Goal: Task Accomplishment & Management: Complete application form

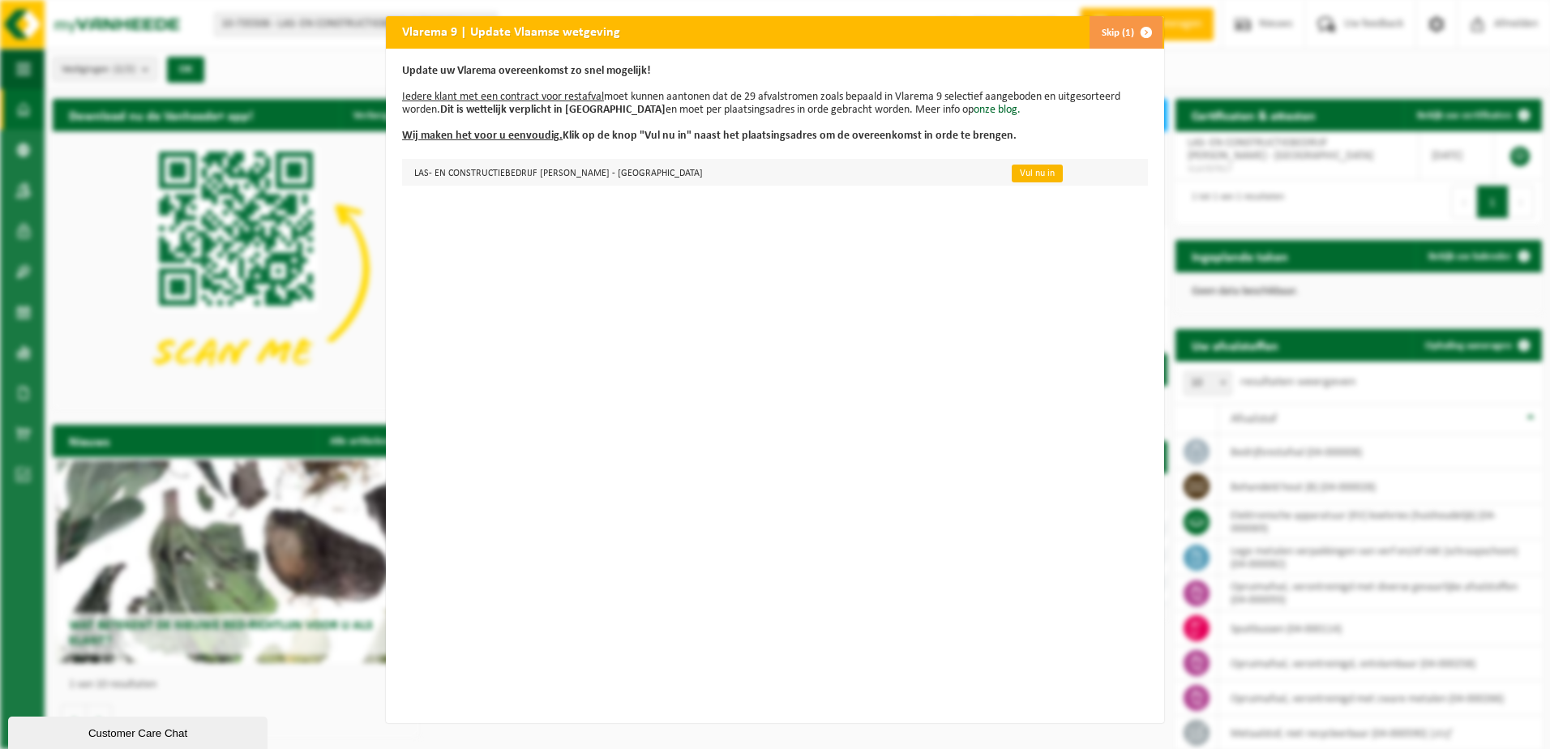
click at [1012, 173] on link "Vul nu in" at bounding box center [1037, 174] width 51 height 18
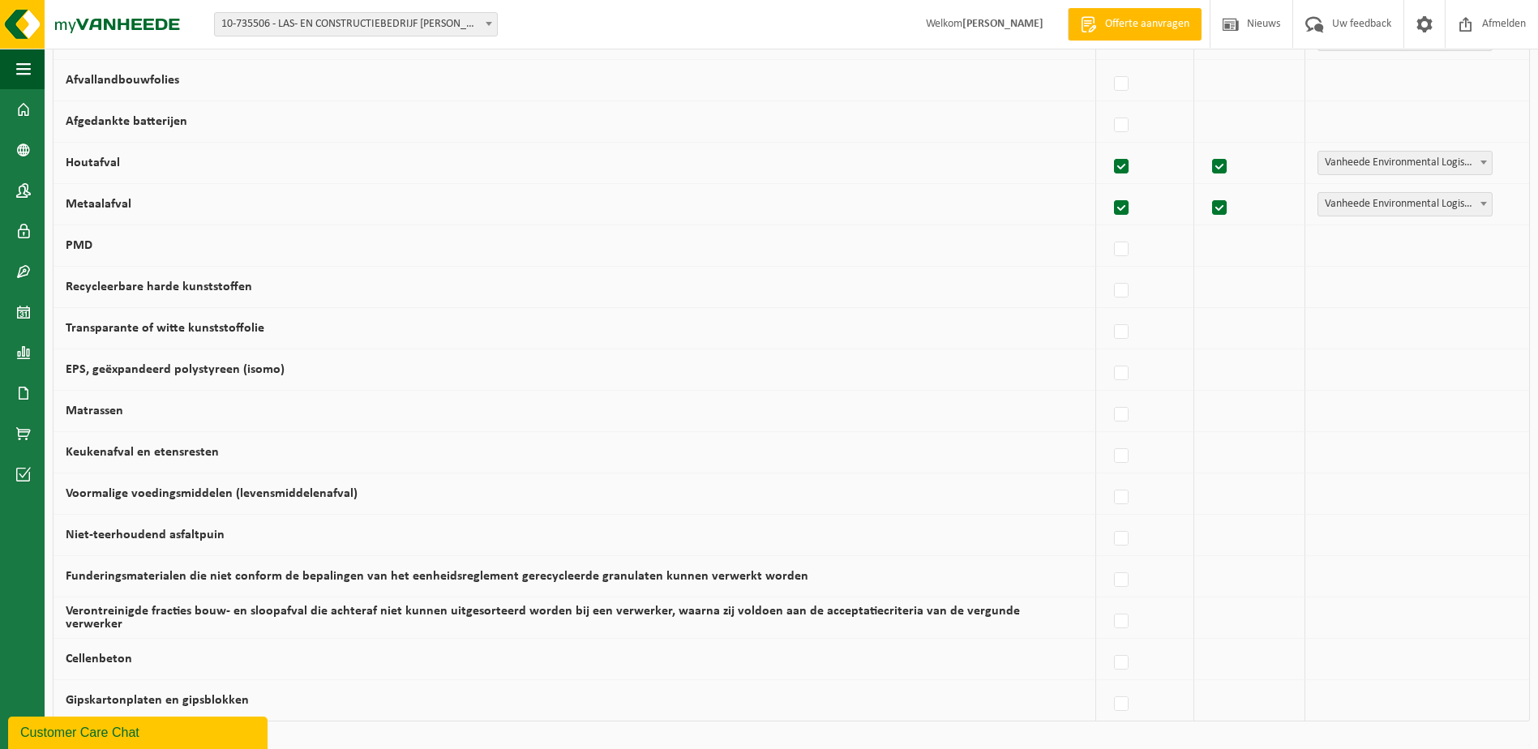
scroll to position [932, 0]
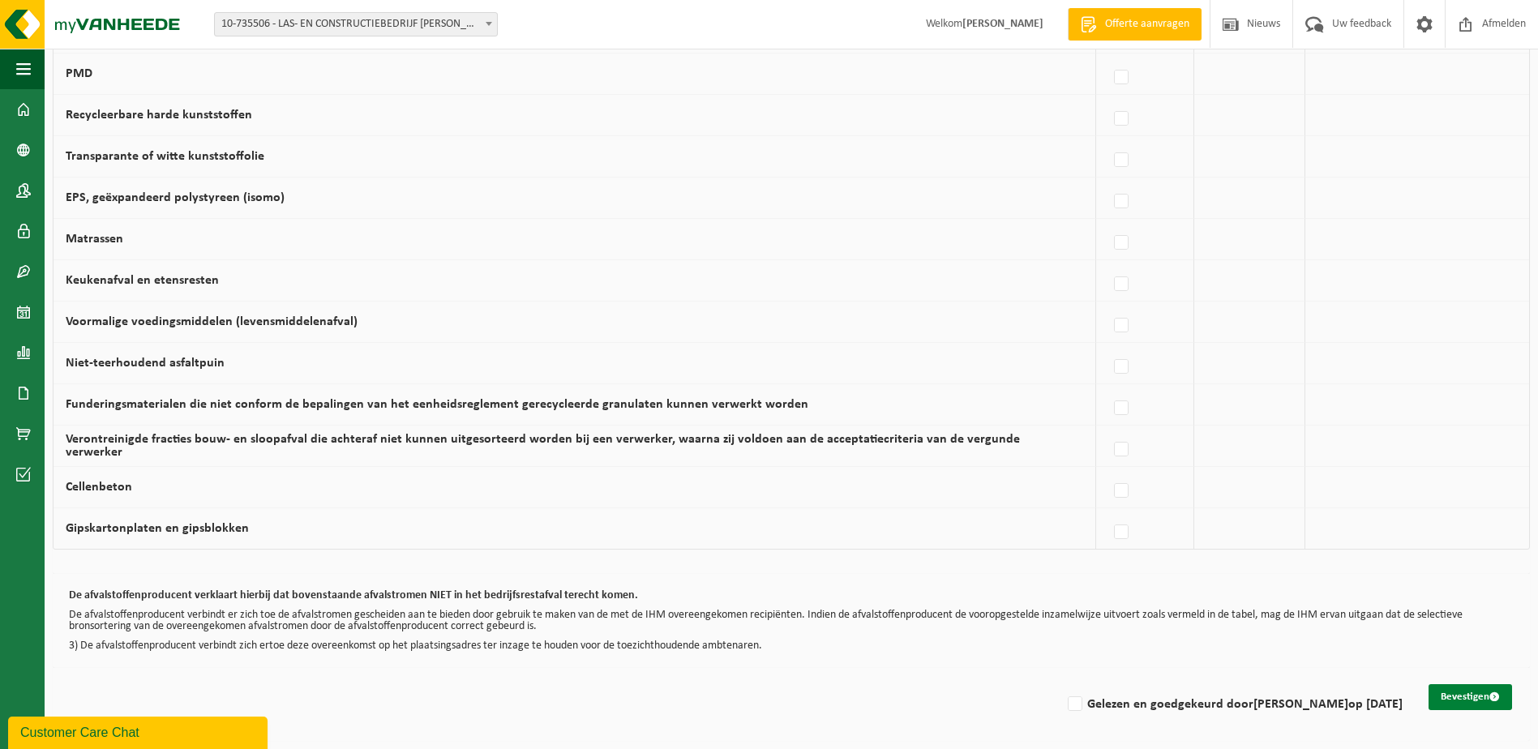
click at [1480, 693] on button "Bevestigen" at bounding box center [1469, 697] width 83 height 26
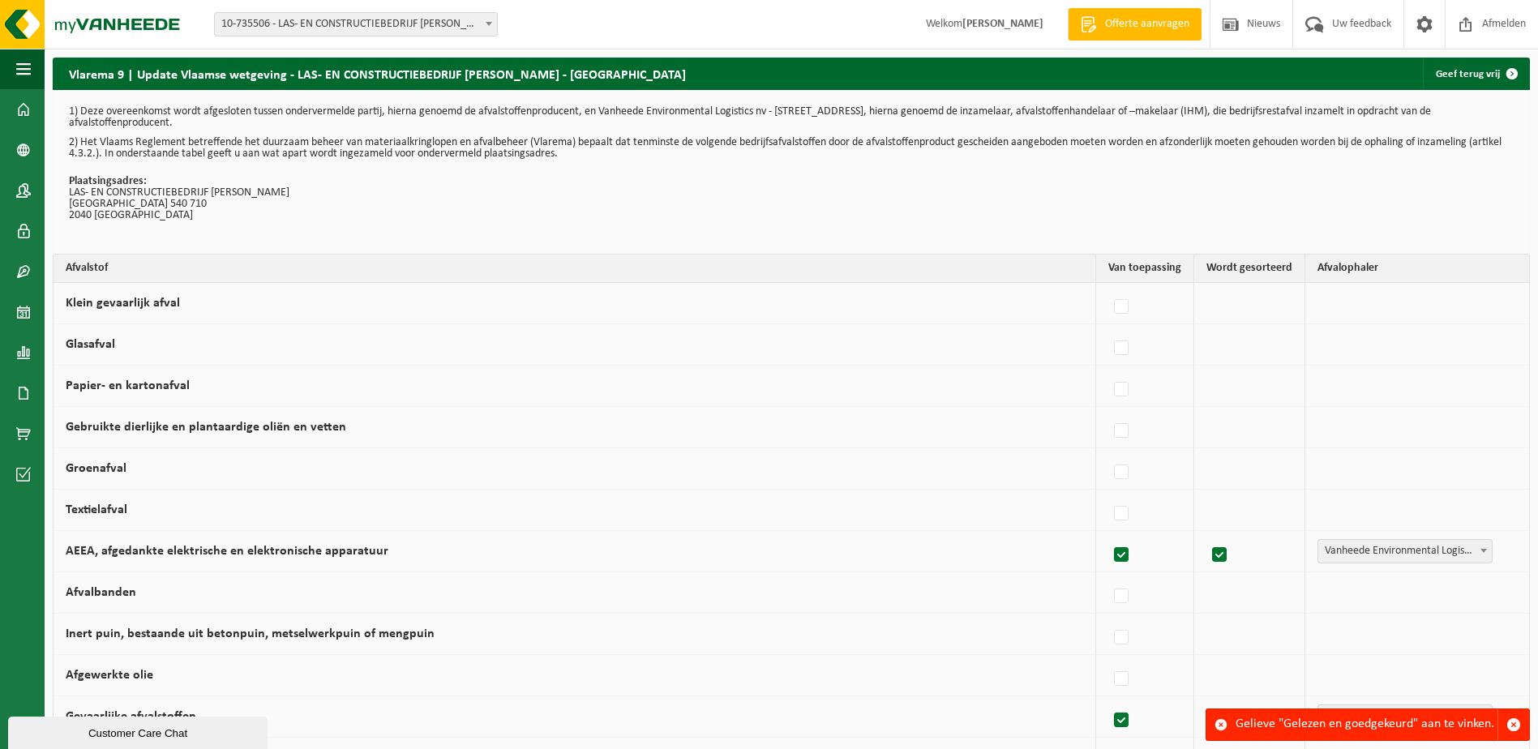
click at [1368, 732] on div "Gelieve "Gelezen en goedgekeurd" aan te vinken." at bounding box center [1366, 724] width 262 height 31
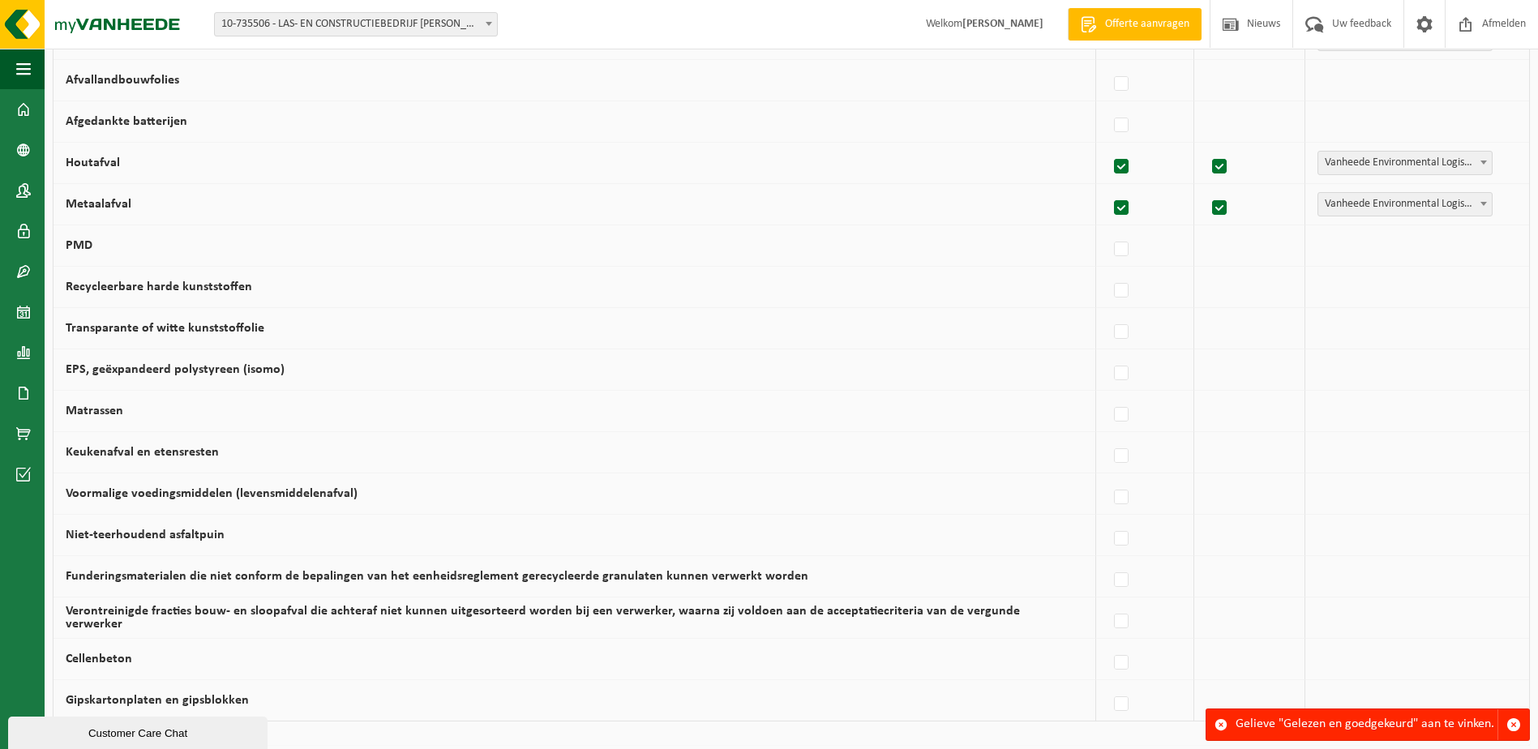
scroll to position [932, 0]
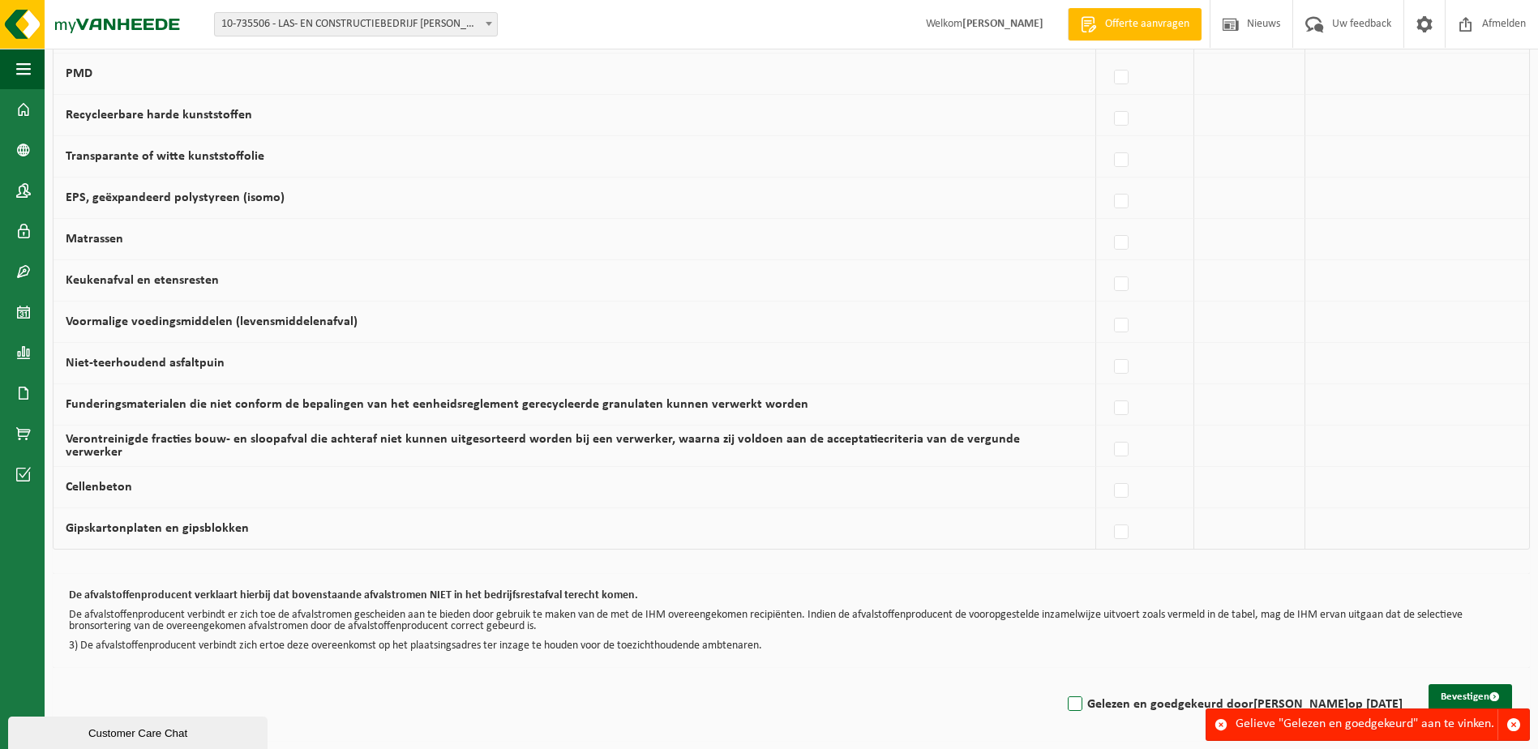
click at [1064, 702] on label "Gelezen en goedgekeurd door TIM RADEMAKERS op 16/09/25" at bounding box center [1233, 704] width 338 height 24
click at [1061, 684] on input "Gelezen en goedgekeurd door TIM RADEMAKERS op 16/09/25" at bounding box center [1061, 683] width 1 height 1
checkbox input "true"
click at [1476, 695] on button "Bevestigen" at bounding box center [1469, 697] width 83 height 26
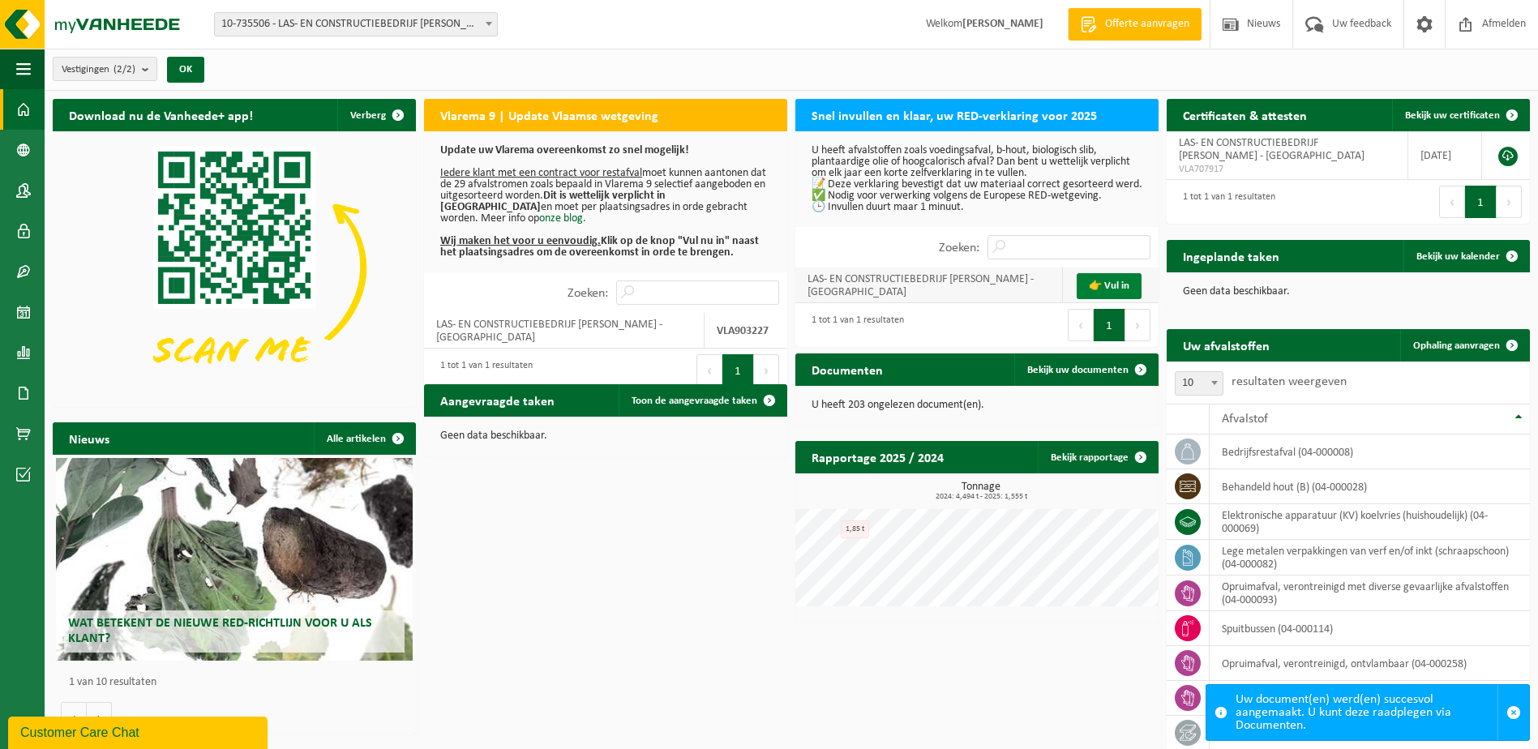
click at [1109, 285] on link "👉 Vul in" at bounding box center [1109, 286] width 65 height 26
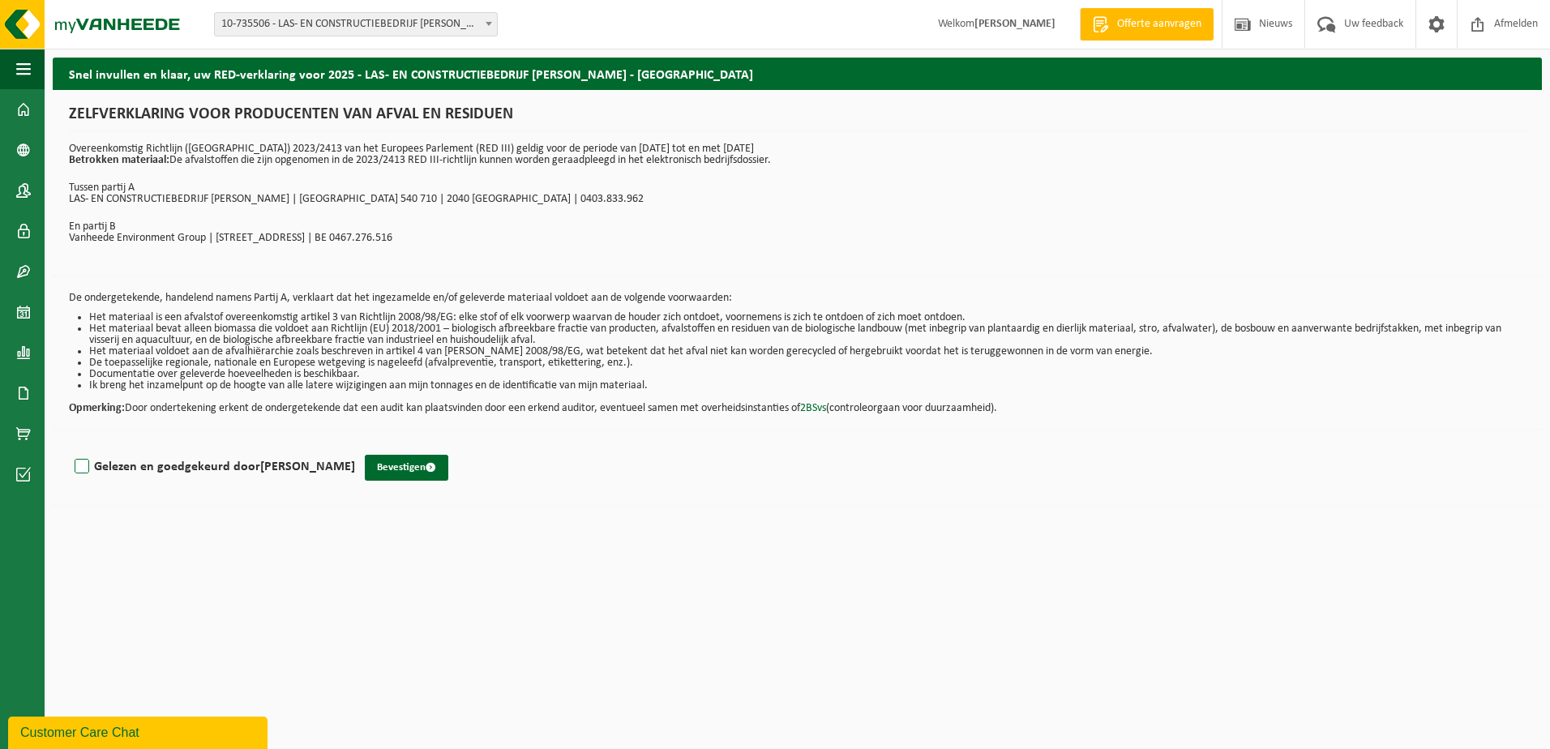
click at [82, 468] on label "Gelezen en goedgekeurd door TIM RADEMAKERS" at bounding box center [213, 467] width 284 height 24
click at [355, 447] on input "Gelezen en goedgekeurd door TIM RADEMAKERS" at bounding box center [355, 446] width 1 height 1
checkbox input "true"
click at [385, 465] on button "Bevestigen" at bounding box center [406, 468] width 83 height 26
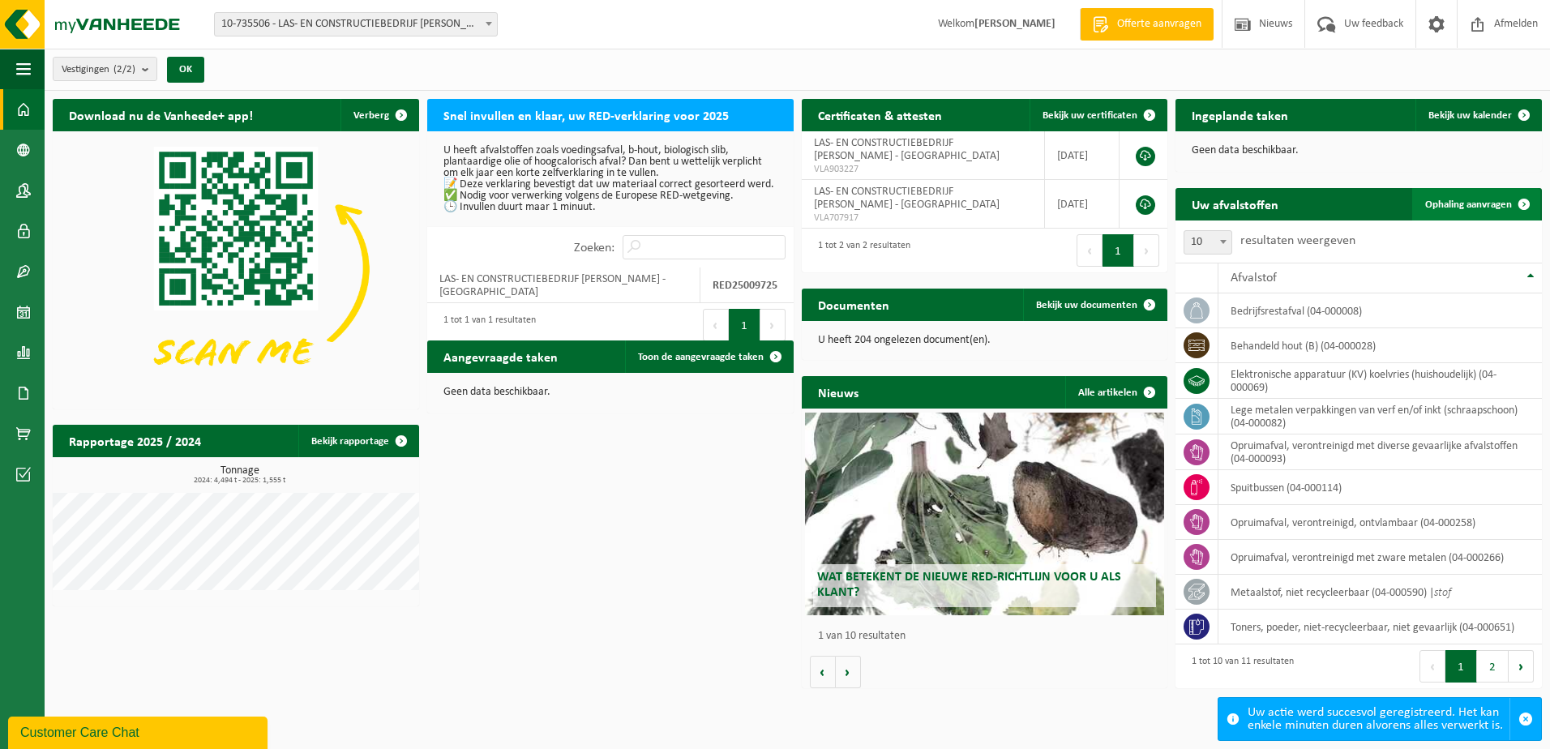
click at [1525, 203] on span at bounding box center [1524, 204] width 32 height 32
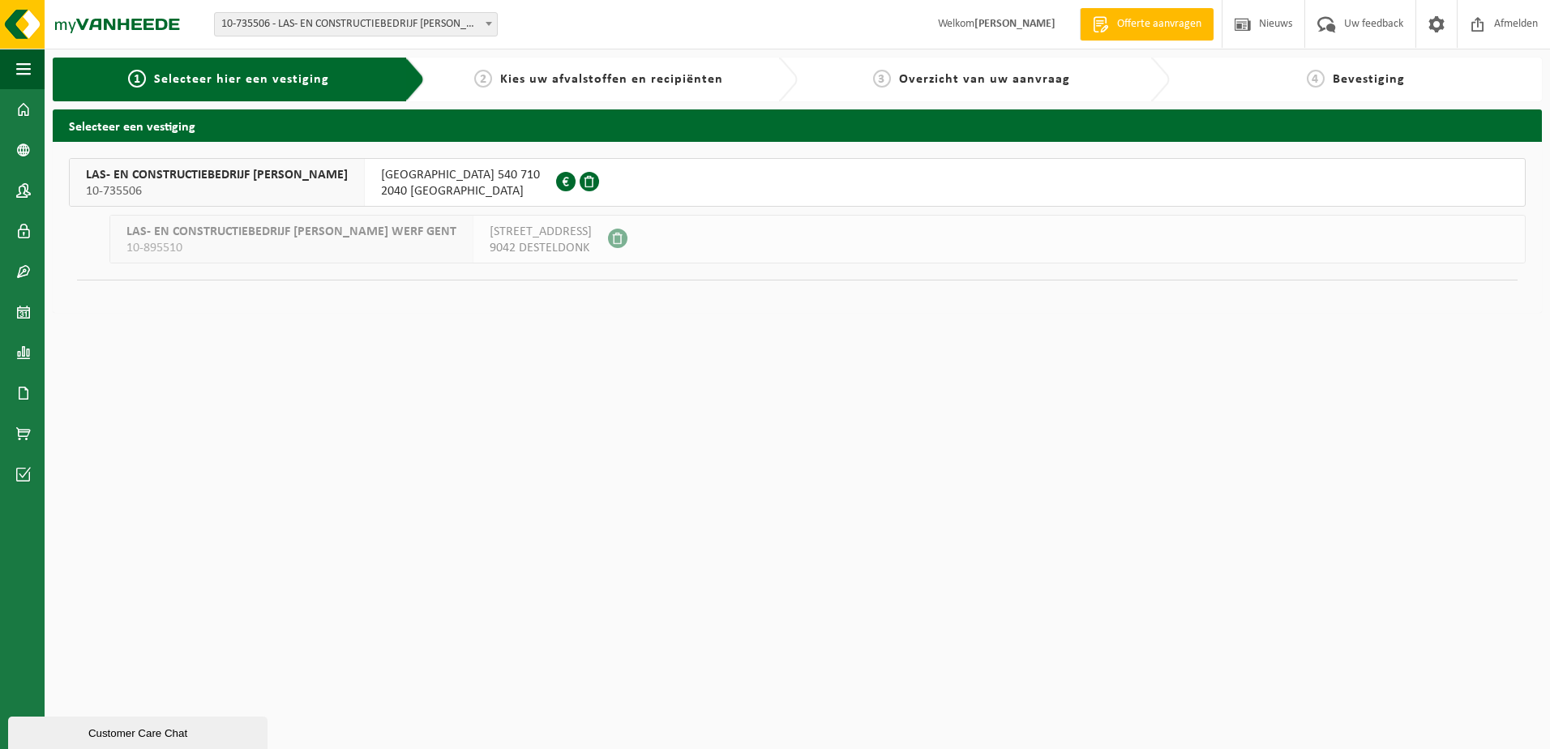
click at [443, 181] on span "NOORDERLAAN HAVEN 540 710" at bounding box center [460, 175] width 159 height 16
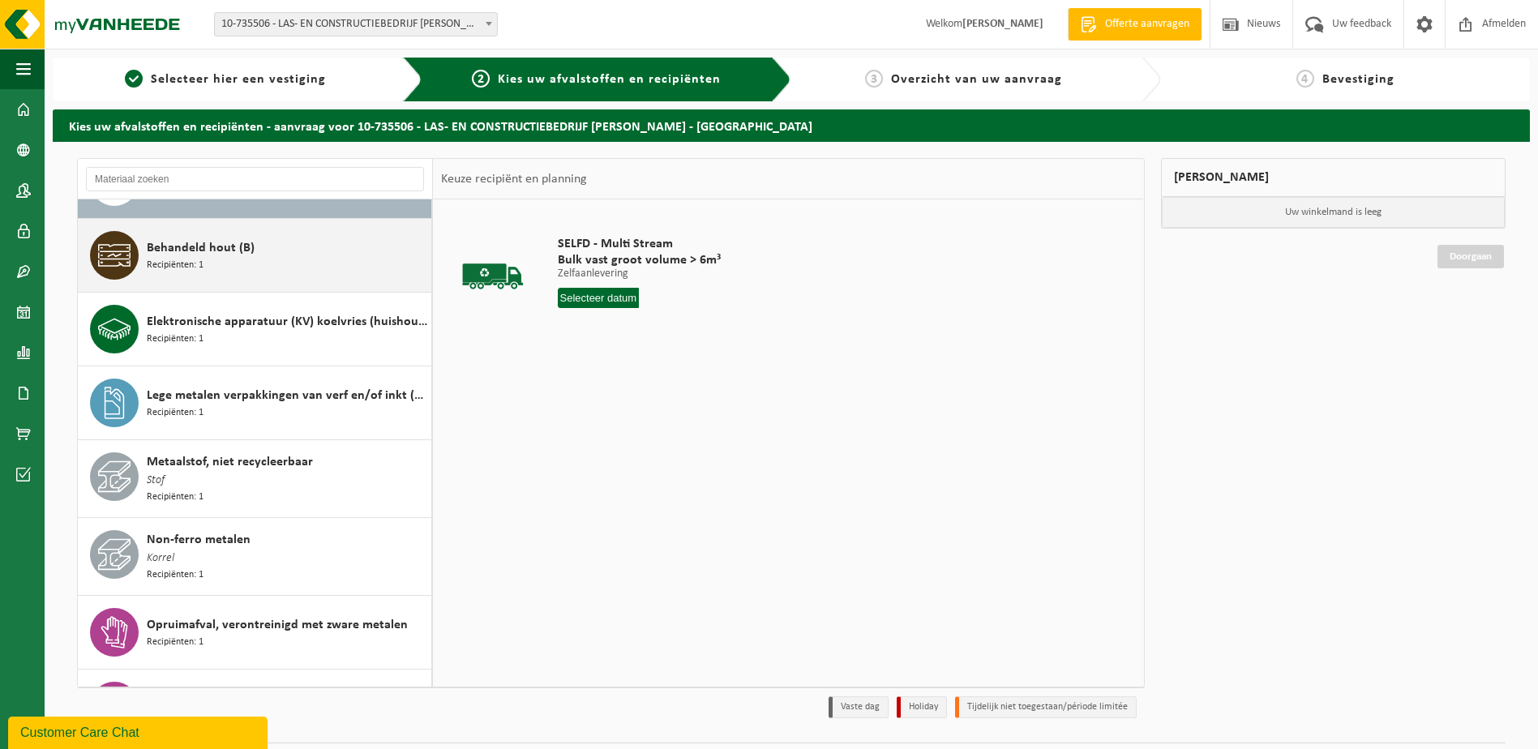
scroll to position [81, 0]
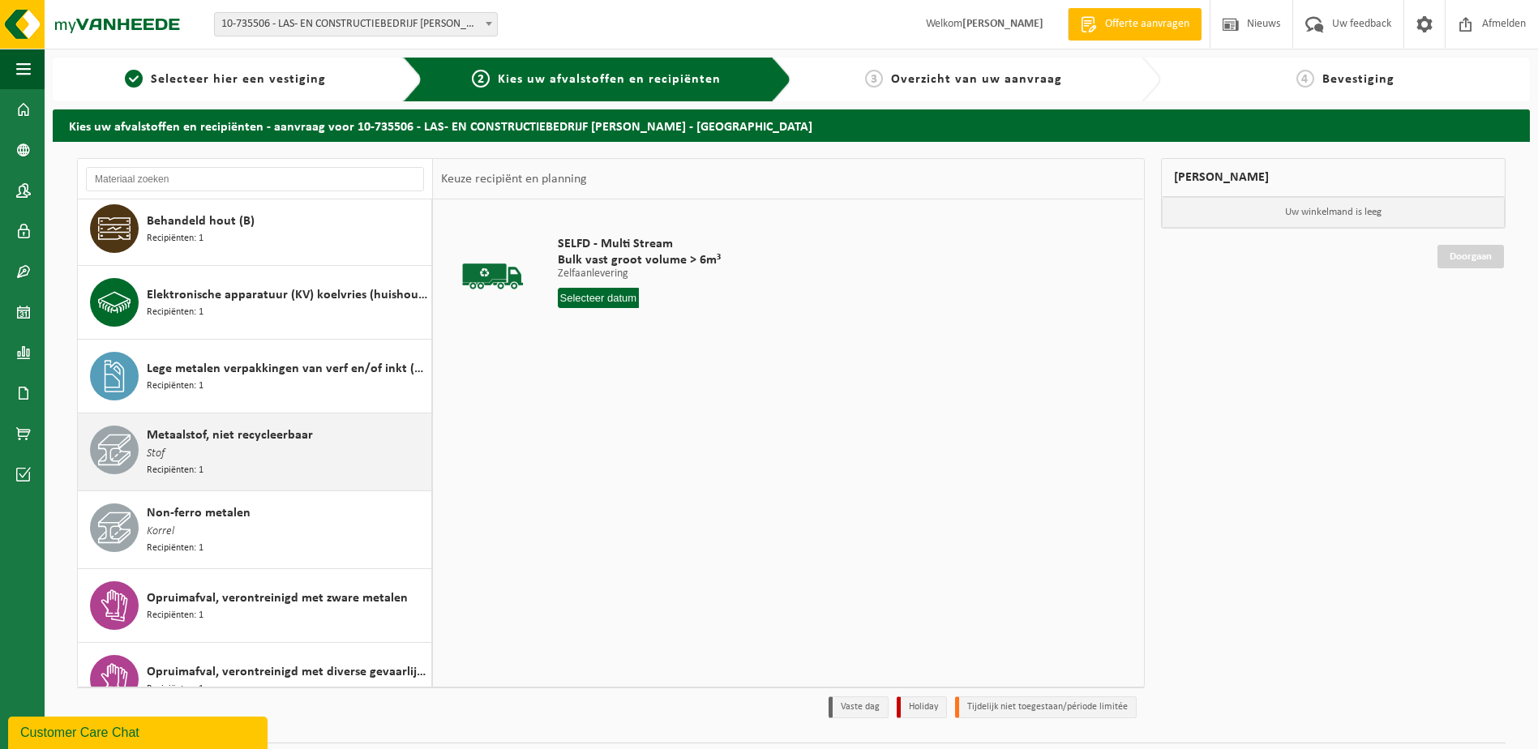
click at [245, 440] on span "Metaalstof, niet recycleerbaar" at bounding box center [230, 435] width 166 height 19
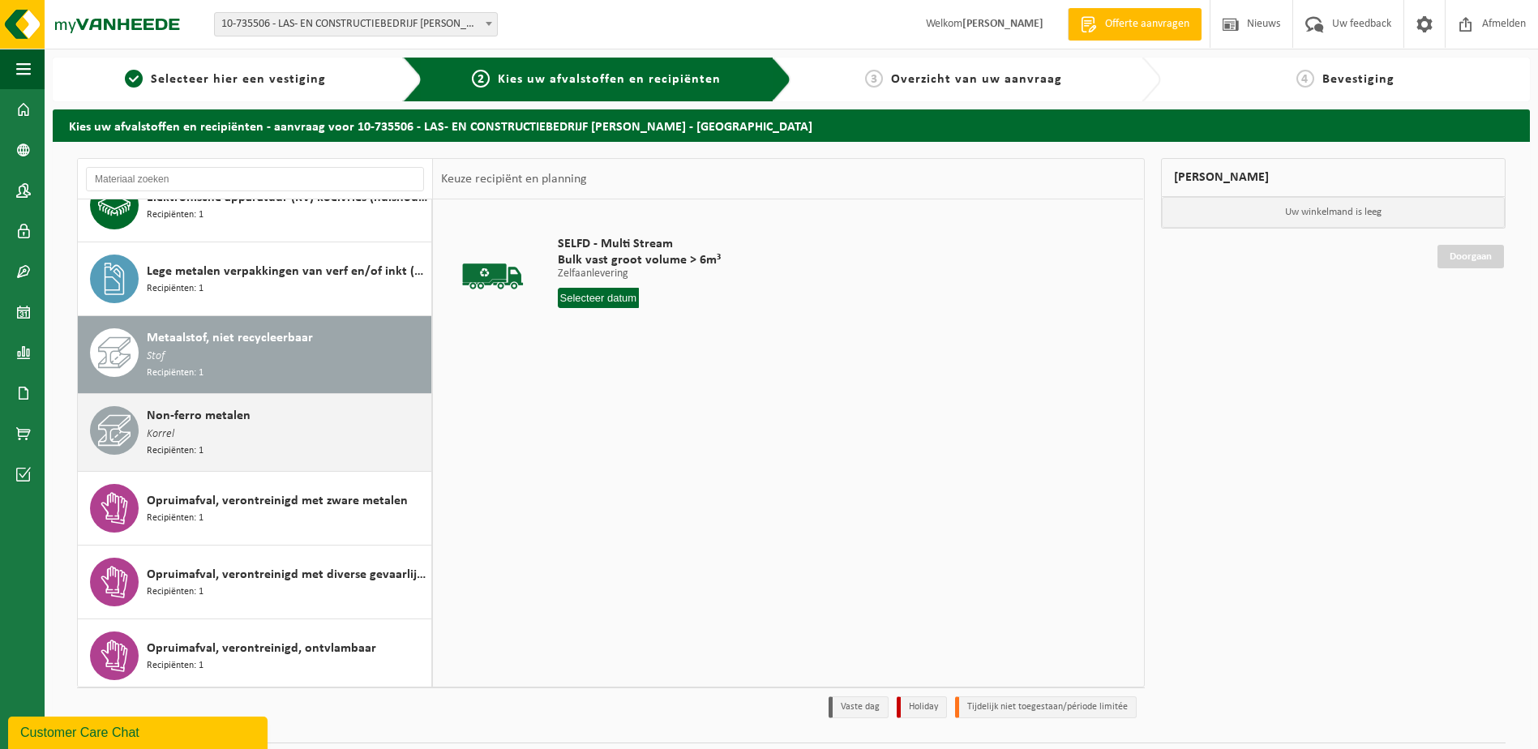
scroll to position [295, 0]
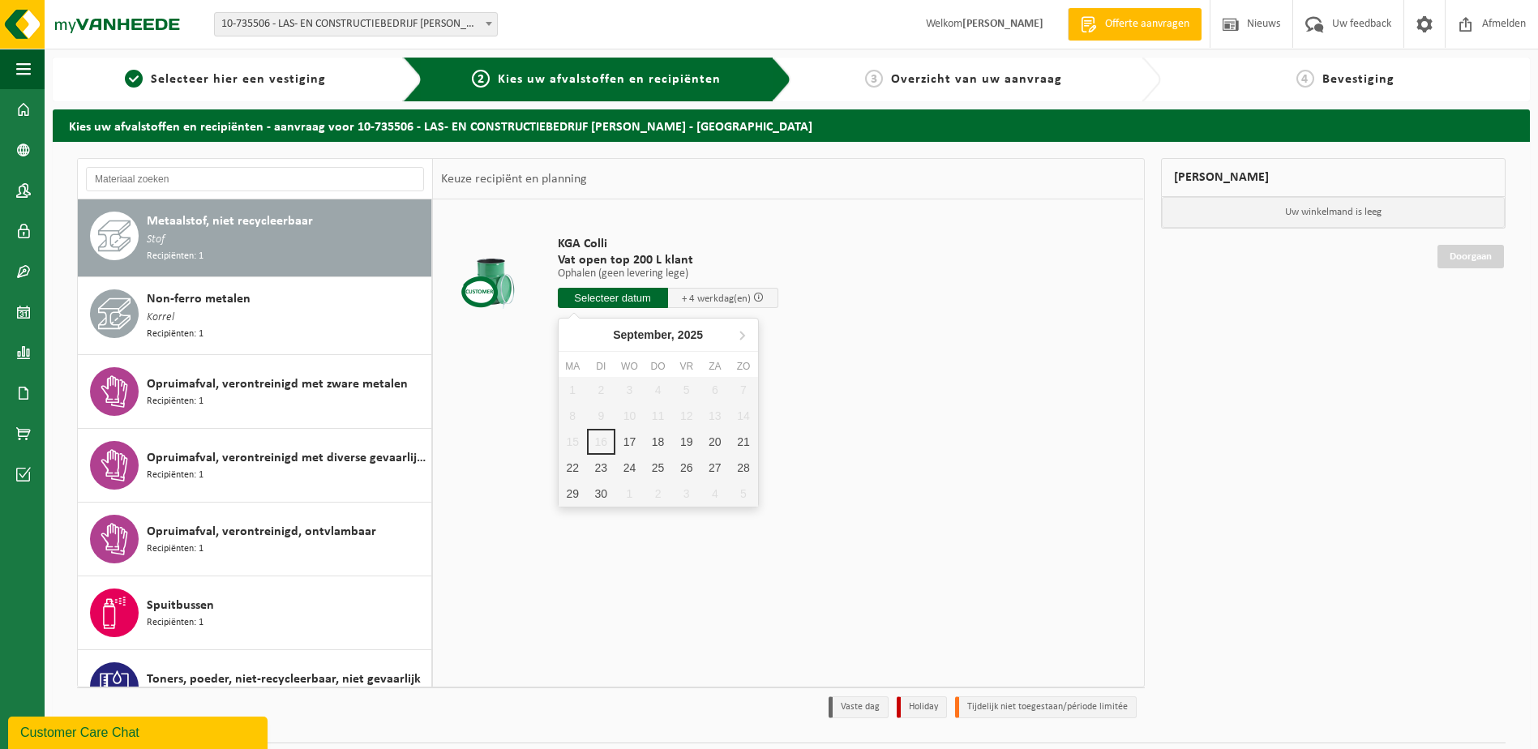
click at [619, 299] on input "text" at bounding box center [613, 298] width 110 height 20
click at [619, 435] on div "17" at bounding box center [629, 442] width 28 height 26
type input "Van 2025-09-17"
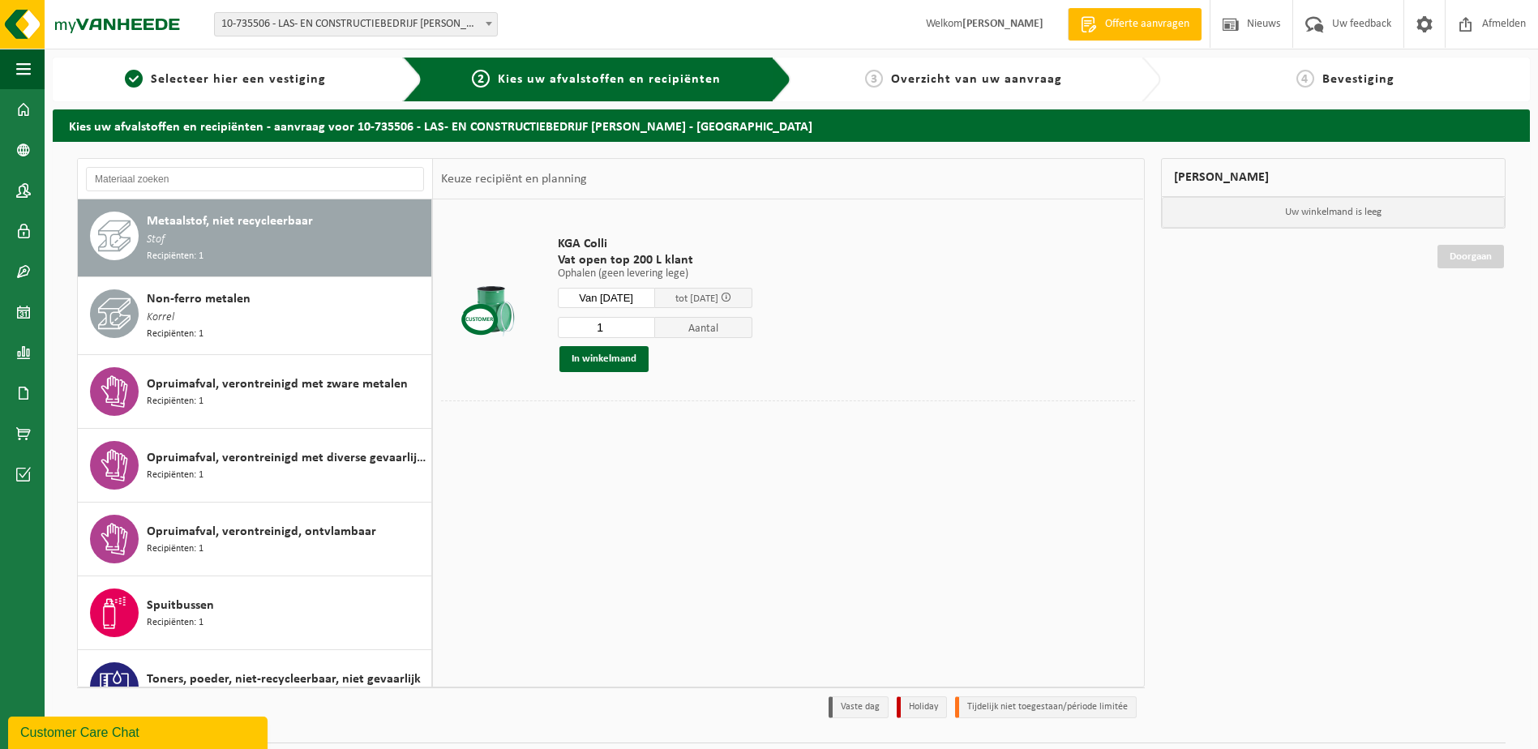
click at [622, 325] on input "1" at bounding box center [606, 327] width 97 height 21
click at [653, 323] on input "2" at bounding box center [606, 327] width 97 height 21
click at [653, 323] on input "3" at bounding box center [606, 327] width 97 height 21
click at [653, 323] on input "4" at bounding box center [606, 327] width 97 height 21
click at [653, 323] on input "5" at bounding box center [606, 327] width 97 height 21
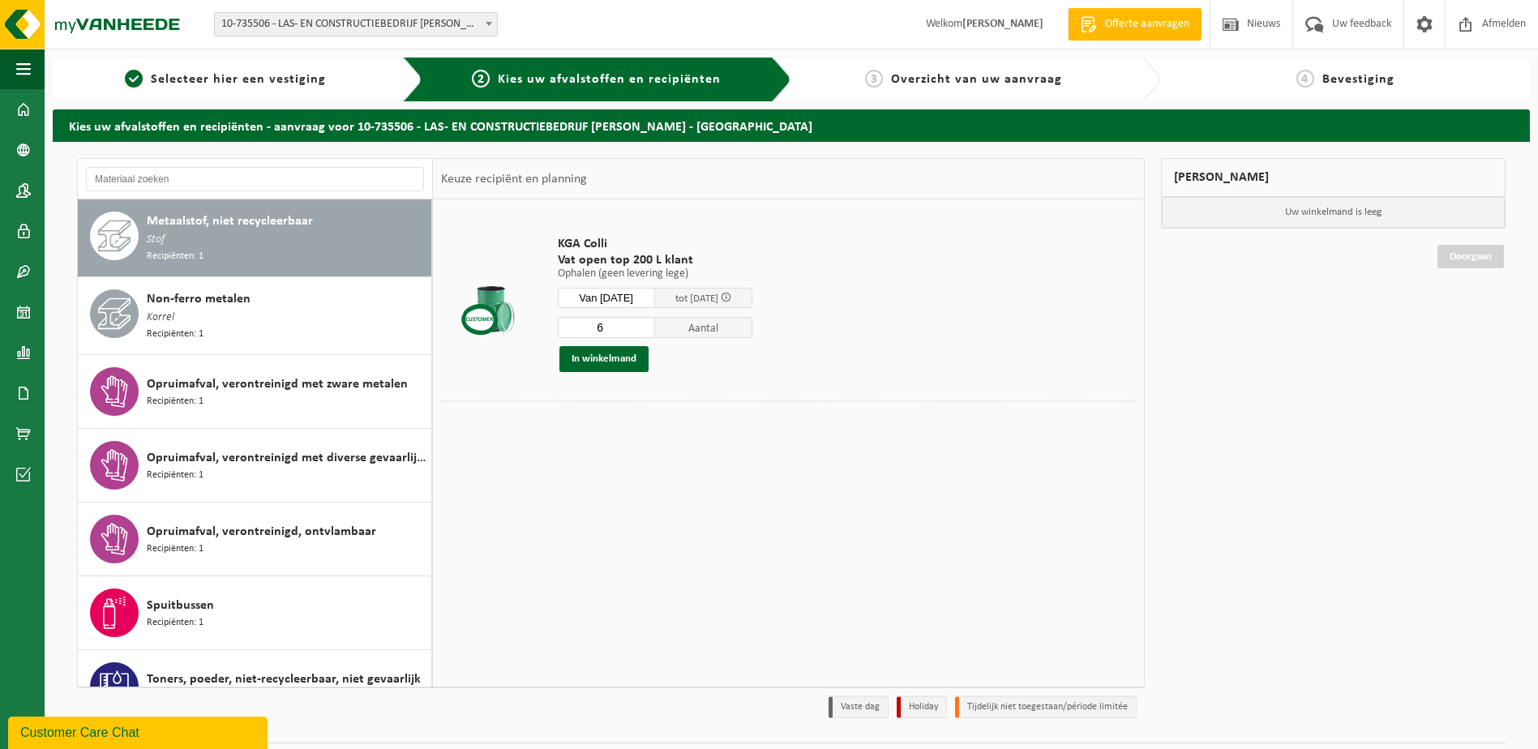
click at [653, 323] on input "6" at bounding box center [606, 327] width 97 height 21
click at [653, 323] on input "7" at bounding box center [606, 327] width 97 height 21
click at [653, 323] on input "8" at bounding box center [606, 327] width 97 height 21
click at [653, 323] on input "9" at bounding box center [606, 327] width 97 height 21
click at [653, 323] on input "10" at bounding box center [606, 327] width 97 height 21
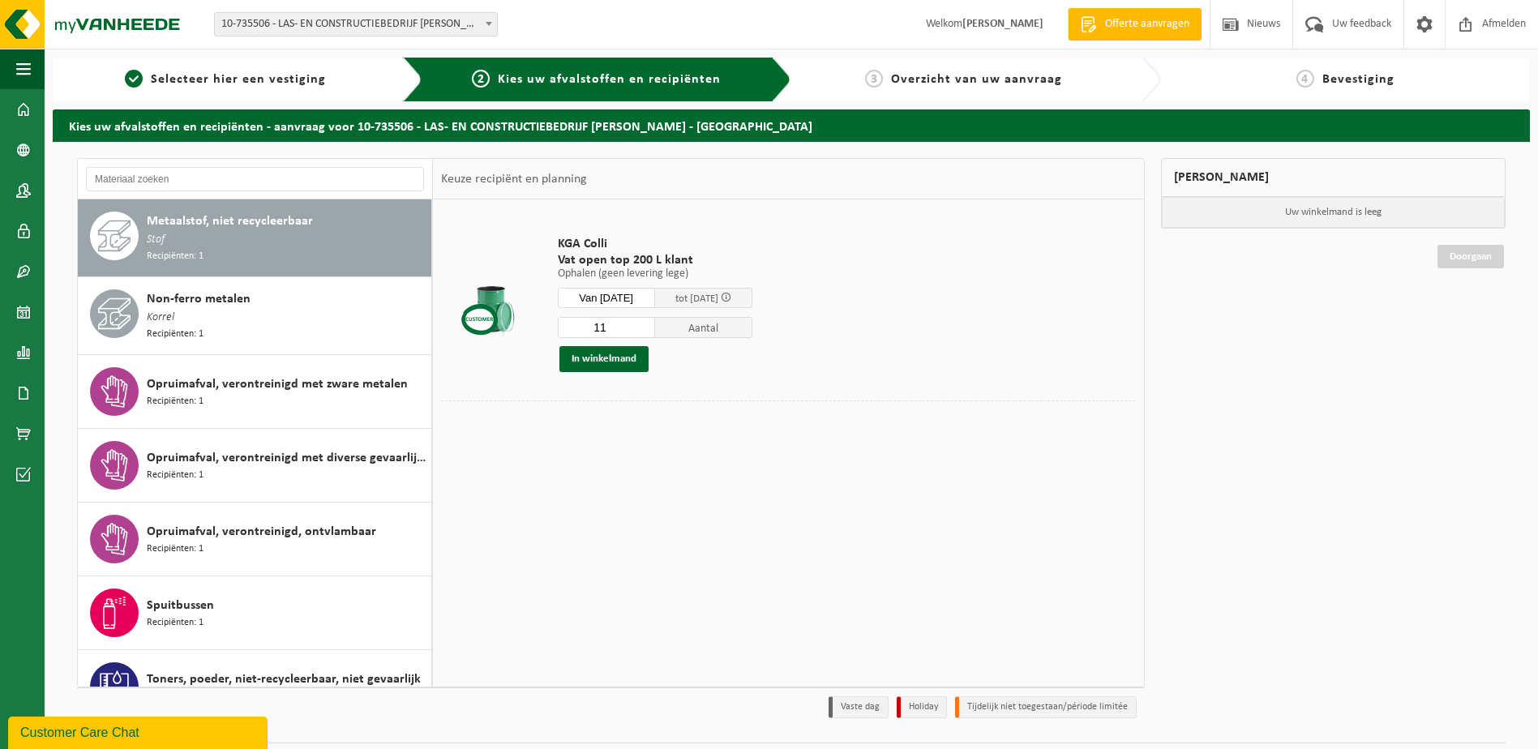
click at [653, 323] on input "11" at bounding box center [606, 327] width 97 height 21
type input "12"
click at [653, 323] on input "12" at bounding box center [606, 327] width 97 height 21
click at [618, 360] on button "In winkelmand" at bounding box center [603, 359] width 89 height 26
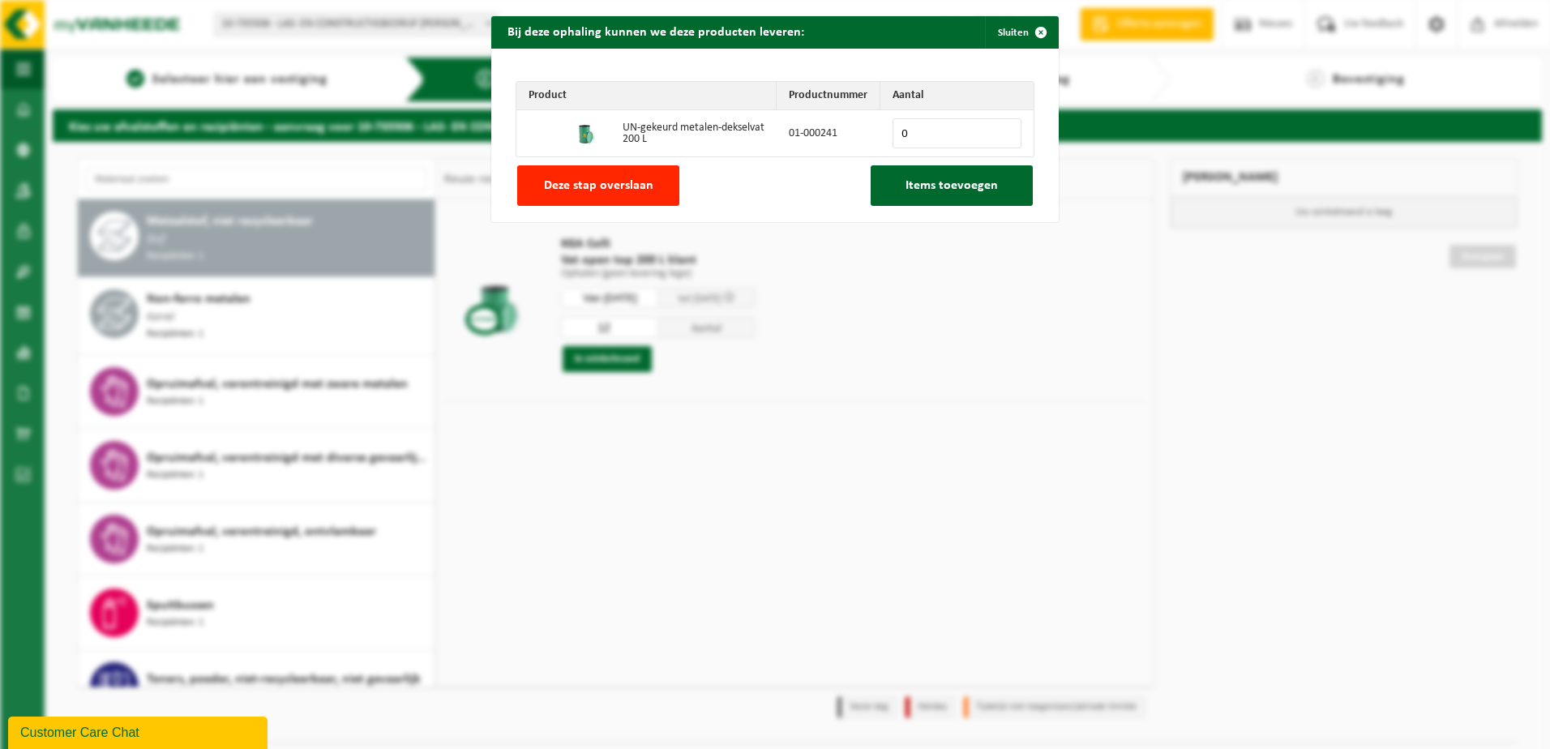
click at [910, 127] on input "0" at bounding box center [957, 133] width 129 height 30
type input "16"
click at [954, 186] on span "Items toevoegen" at bounding box center [951, 185] width 92 height 13
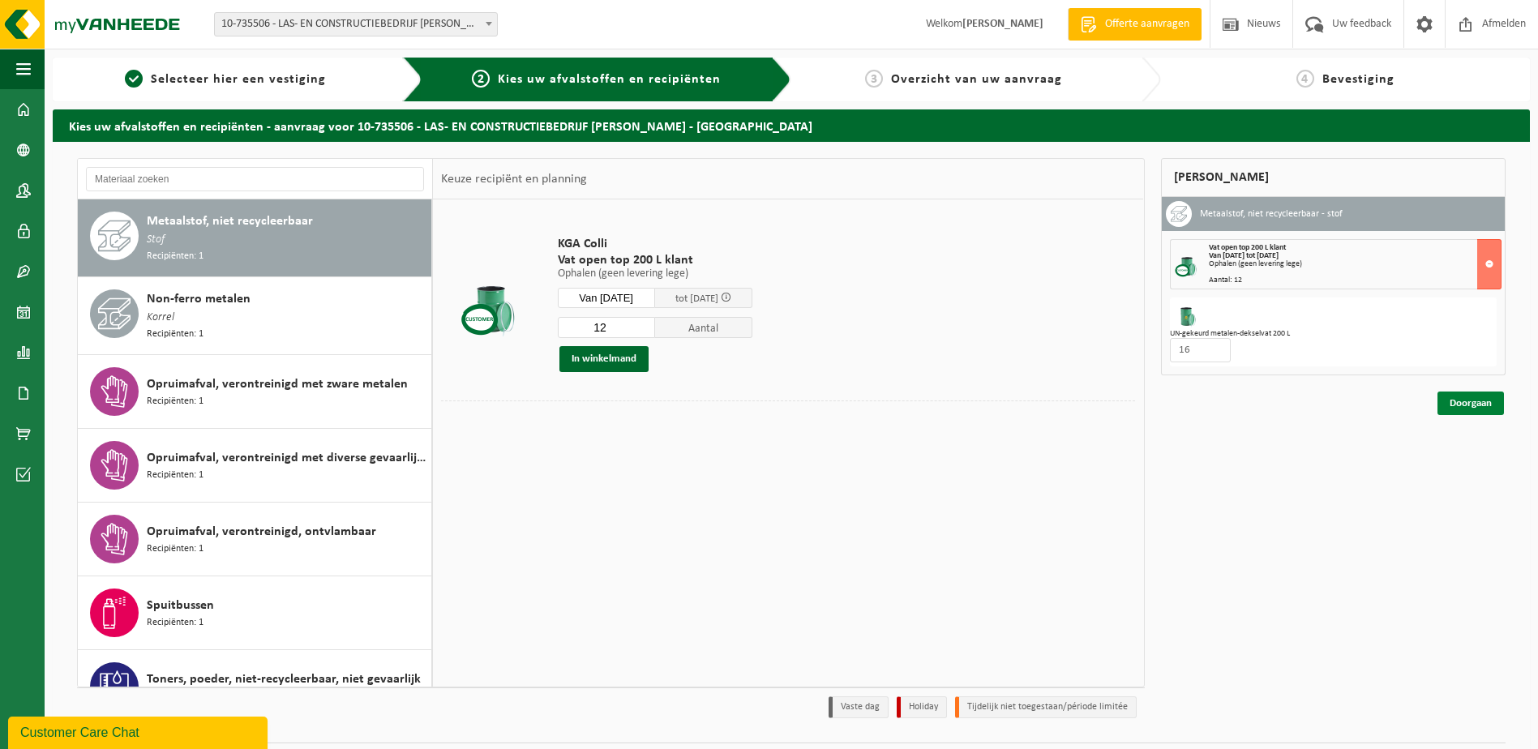
click at [1475, 399] on link "Doorgaan" at bounding box center [1470, 404] width 66 height 24
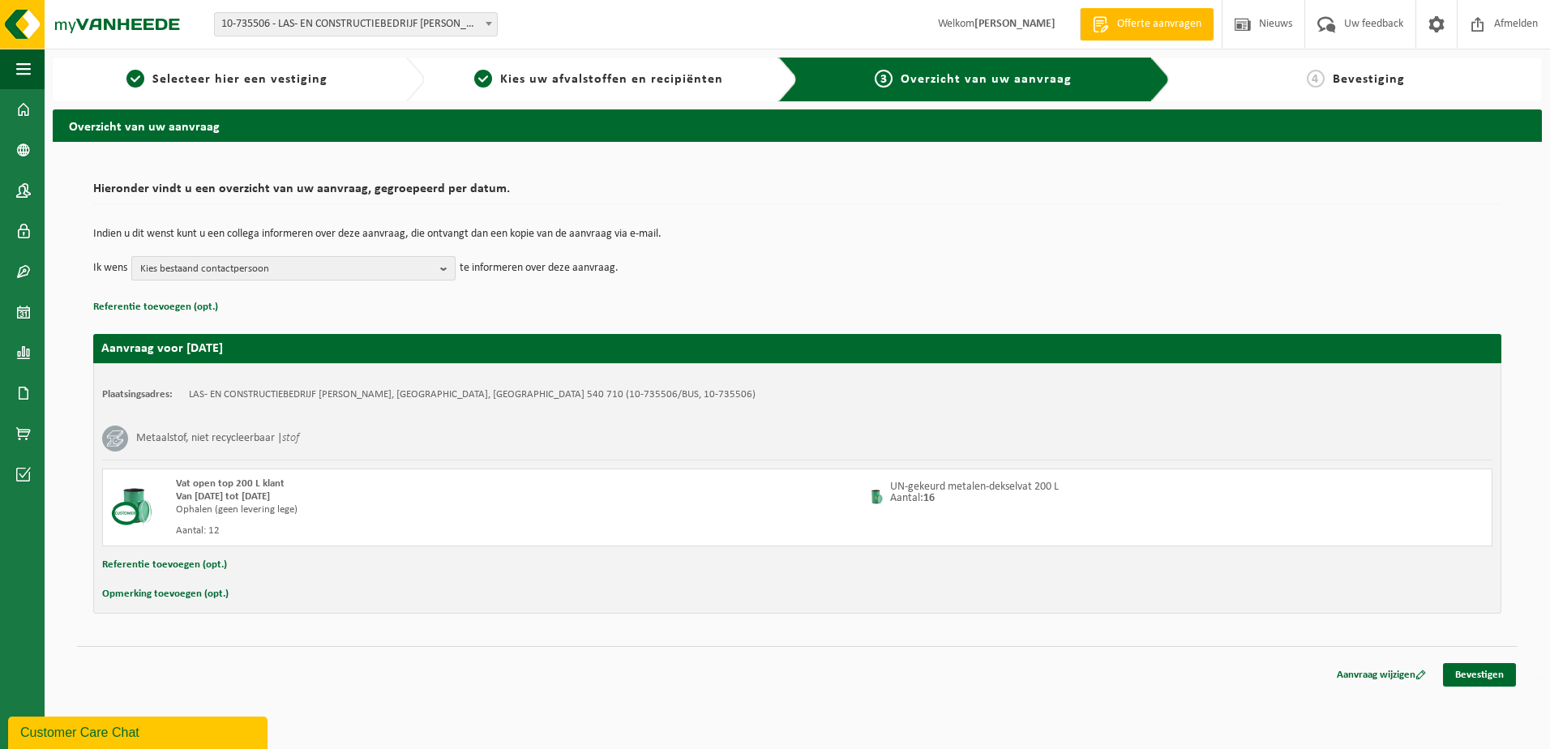
click at [444, 267] on b "button" at bounding box center [447, 268] width 15 height 23
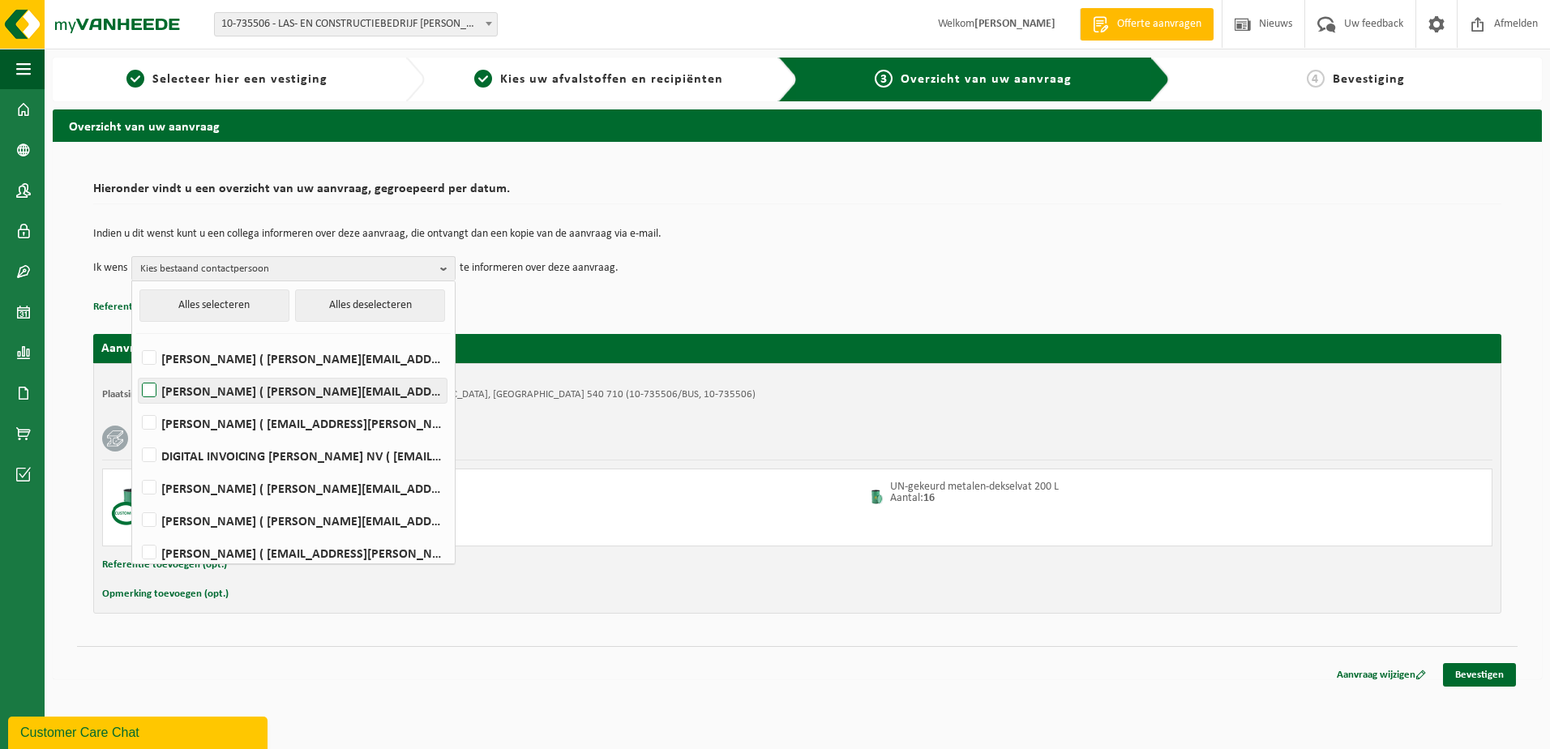
click at [150, 387] on label "JORIS HEULENS ( j.heulens@ivens-cb.be )" at bounding box center [293, 391] width 308 height 24
click at [136, 370] on input "JORIS HEULENS ( j.heulens@ivens-cb.be )" at bounding box center [135, 370] width 1 height 1
checkbox input "true"
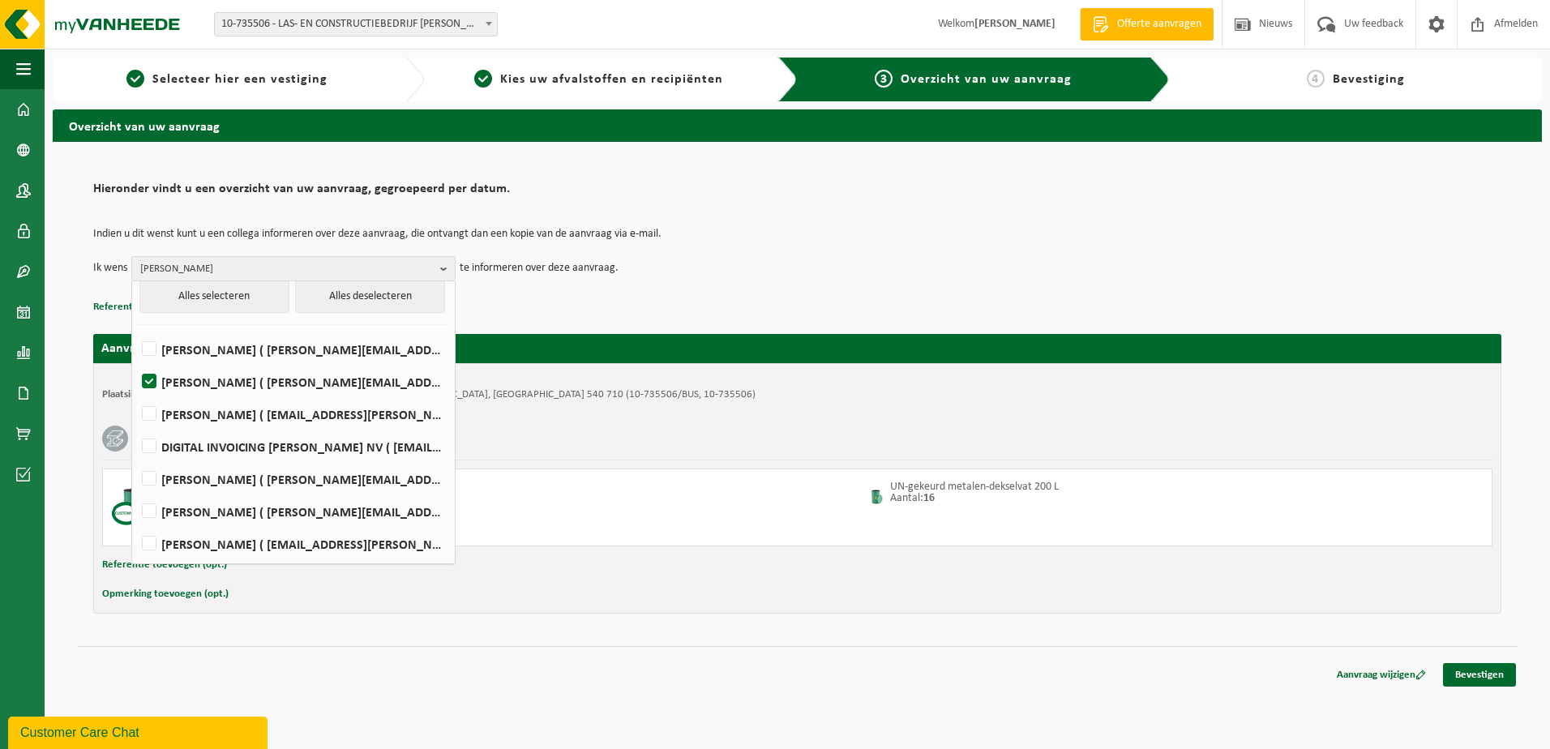
click at [706, 263] on td "Ik wens JORIS HEULENS Alles selecteren Alles deselecteren JÜRGEN GROOTFAAM ( j.…" at bounding box center [797, 268] width 1408 height 24
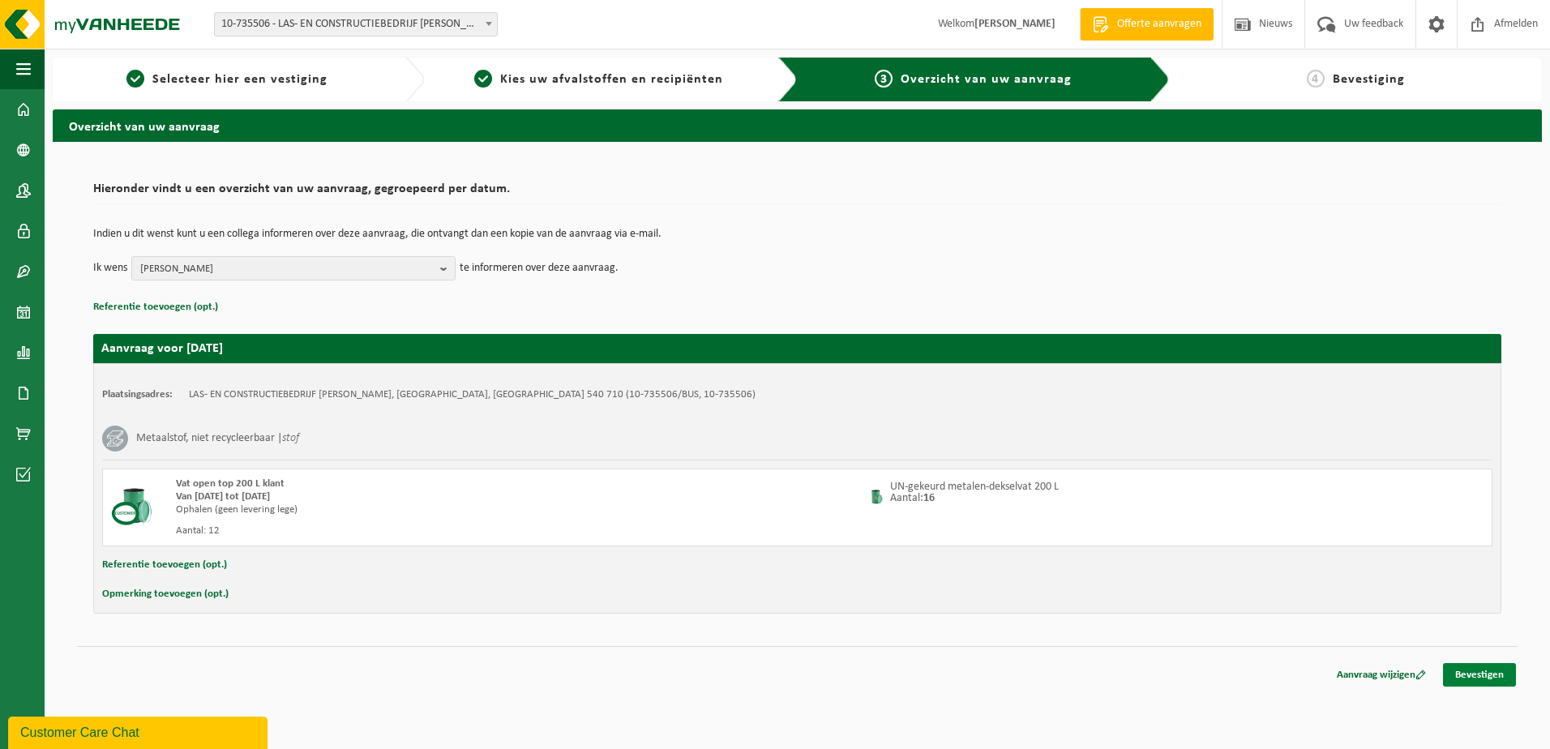
click at [1477, 671] on link "Bevestigen" at bounding box center [1479, 675] width 73 height 24
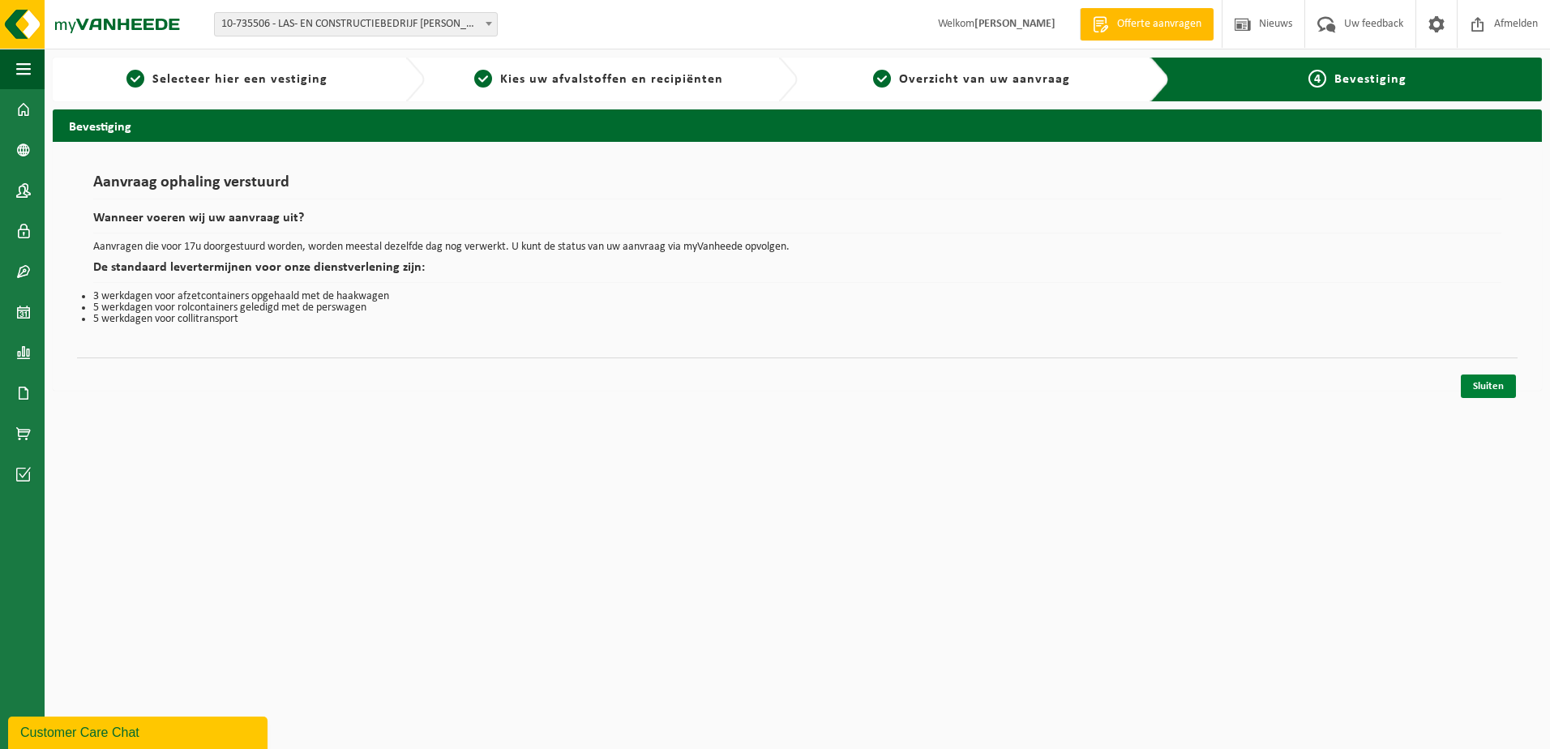
click at [1488, 380] on link "Sluiten" at bounding box center [1488, 387] width 55 height 24
